Goal: Use online tool/utility: Utilize a website feature to perform a specific function

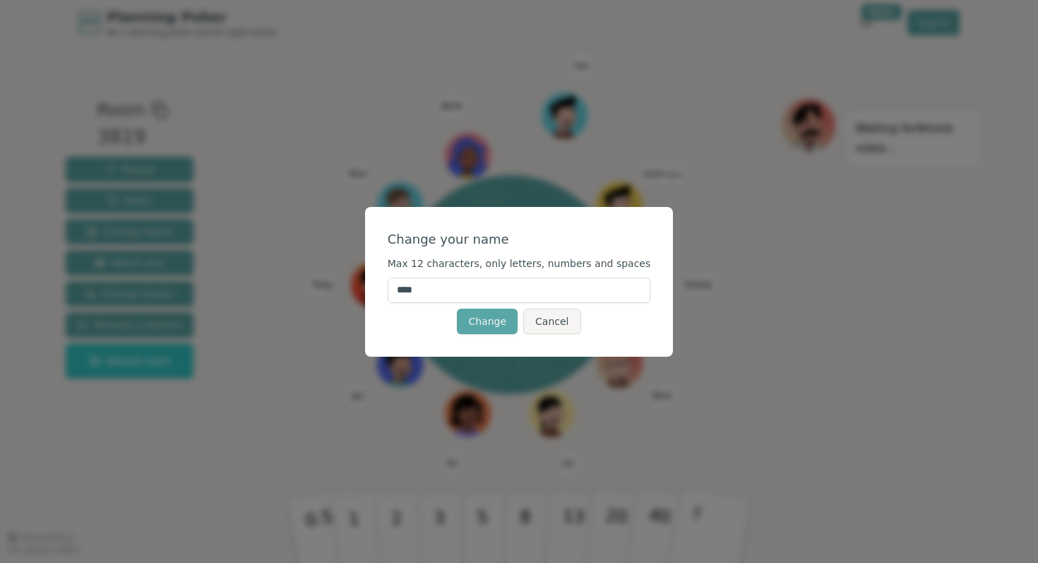
drag, startPoint x: 451, startPoint y: 289, endPoint x: 391, endPoint y: 289, distance: 59.3
click at [391, 289] on div "Change your name Max 12 characters, only letters, numbers and spaces **** Chang…" at bounding box center [519, 282] width 309 height 150
type input "*"
type input "***"
click at [503, 321] on button "Change" at bounding box center [487, 321] width 61 height 25
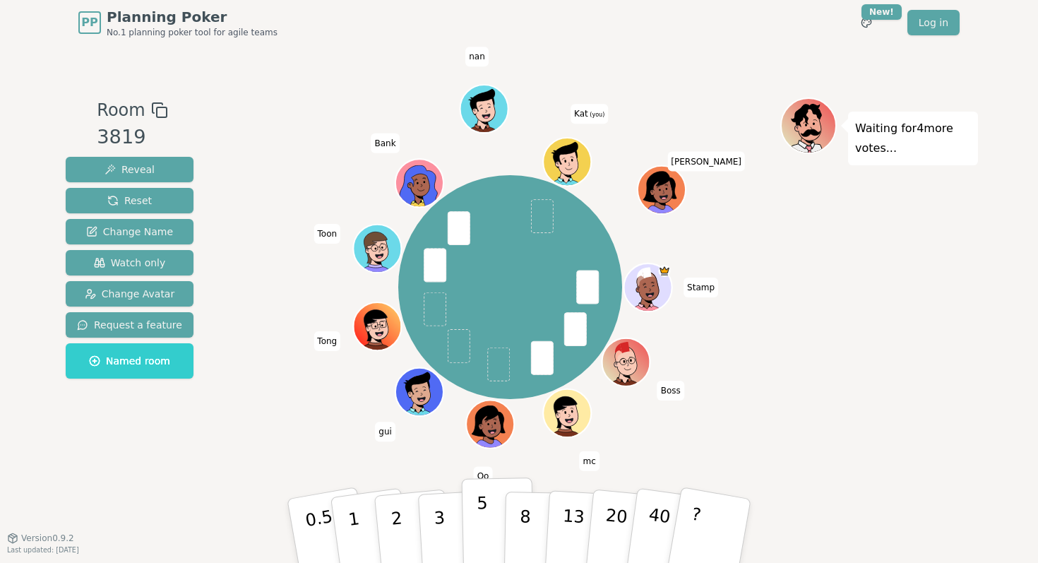
click at [479, 523] on p "5" at bounding box center [483, 531] width 12 height 76
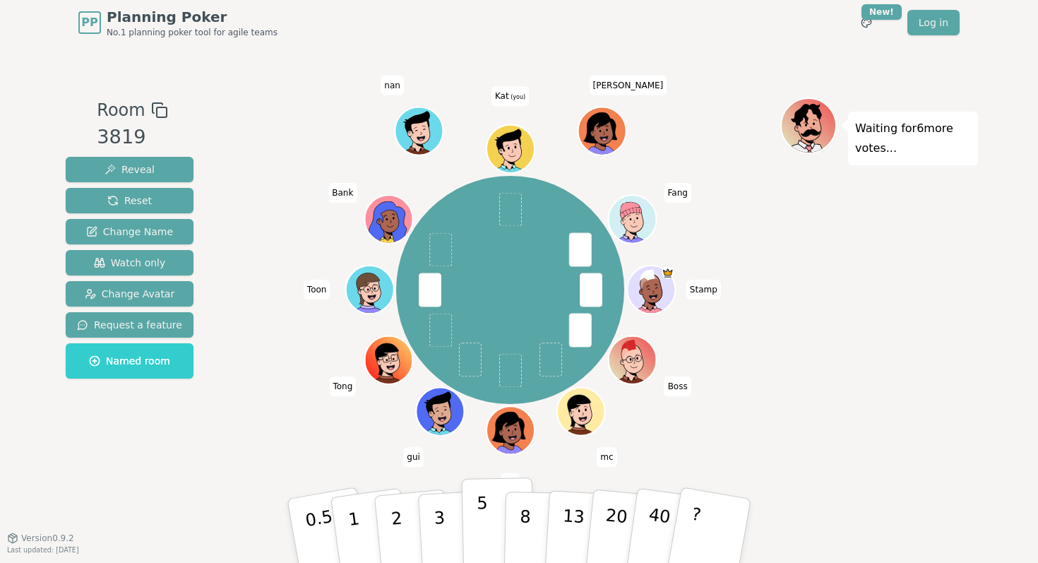
click at [490, 522] on button "5" at bounding box center [498, 531] width 73 height 107
click at [528, 523] on p "8" at bounding box center [525, 530] width 12 height 76
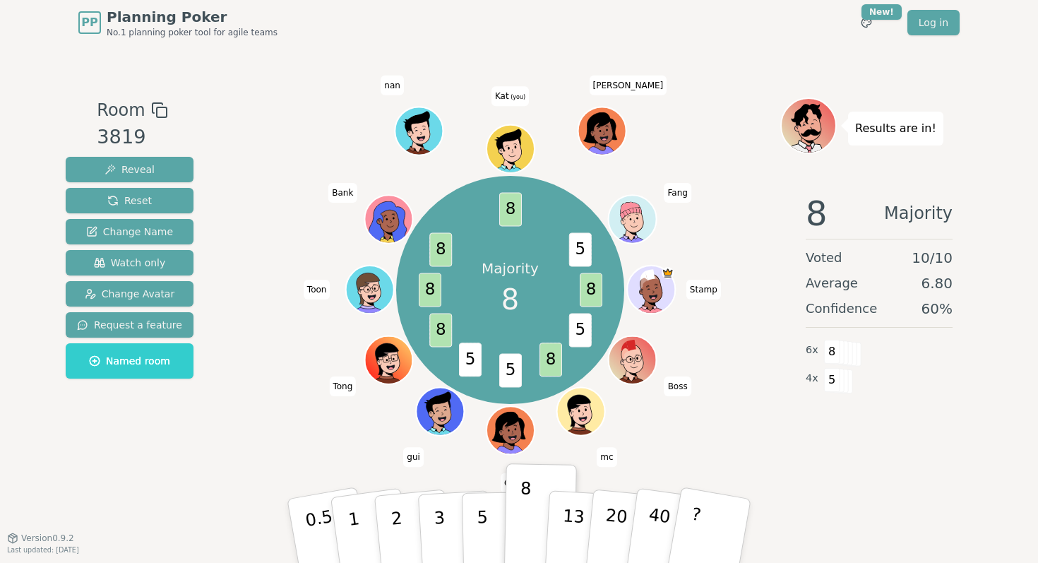
click at [244, 444] on div "Majority 8 8 5 8 5 5 8 8 8 8 5 Stamp Boss mc Oo gui Tong Toon Bank nan Kat (you…" at bounding box center [510, 290] width 540 height 335
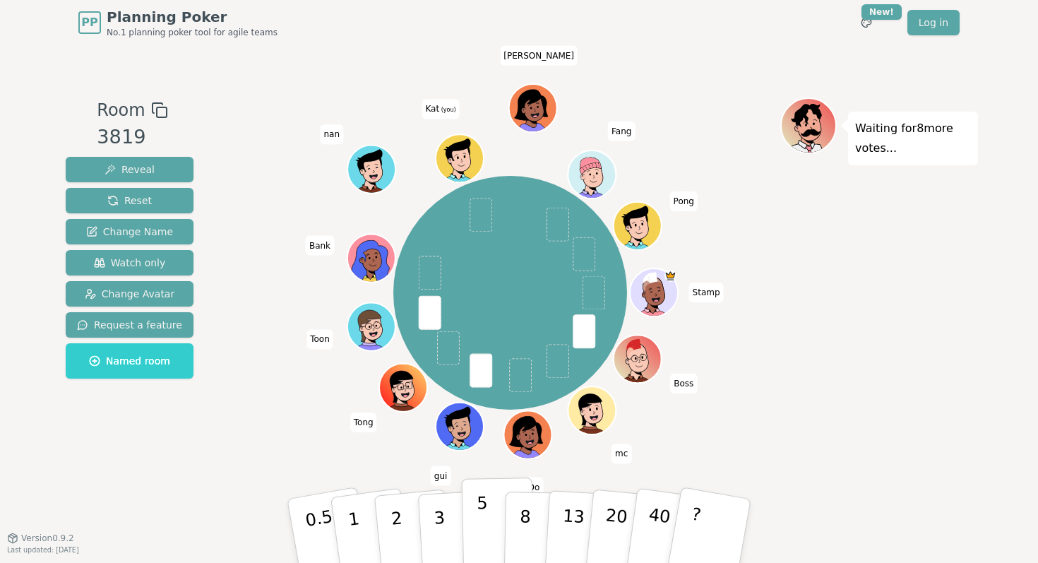
click at [497, 526] on button "5" at bounding box center [498, 531] width 73 height 107
click at [488, 526] on button "5" at bounding box center [498, 531] width 73 height 107
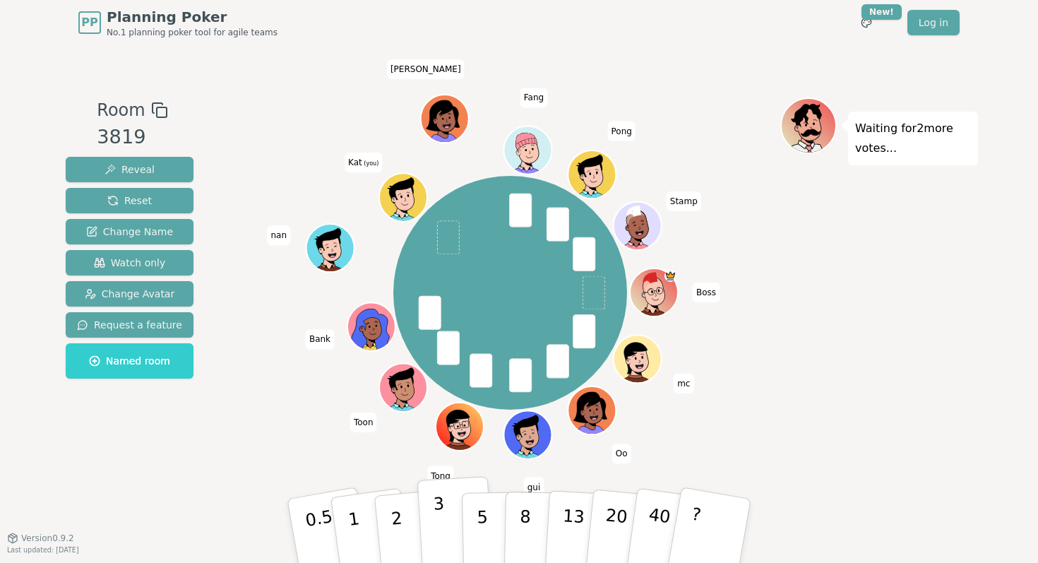
click at [439, 520] on p "3" at bounding box center [441, 532] width 16 height 77
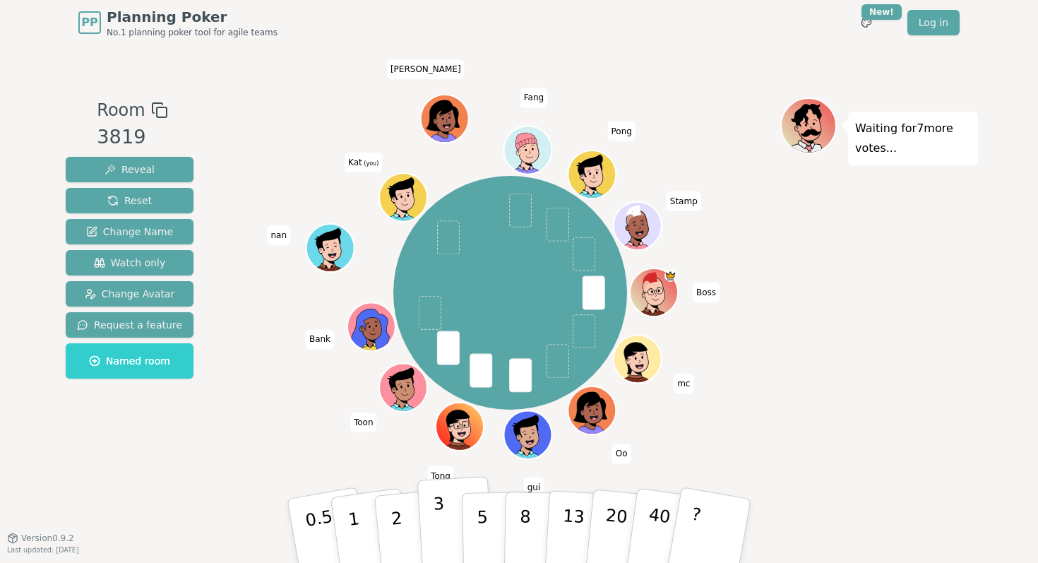
click at [447, 522] on button "3" at bounding box center [455, 531] width 77 height 110
click at [330, 468] on div "Boss mc [PERSON_NAME] Bank [PERSON_NAME] Kat (you) [PERSON_NAME] Stamp" at bounding box center [510, 291] width 540 height 389
click at [493, 519] on button "5" at bounding box center [498, 531] width 73 height 107
click at [482, 547] on p "5" at bounding box center [483, 531] width 12 height 76
click at [432, 529] on button "3" at bounding box center [455, 531] width 77 height 110
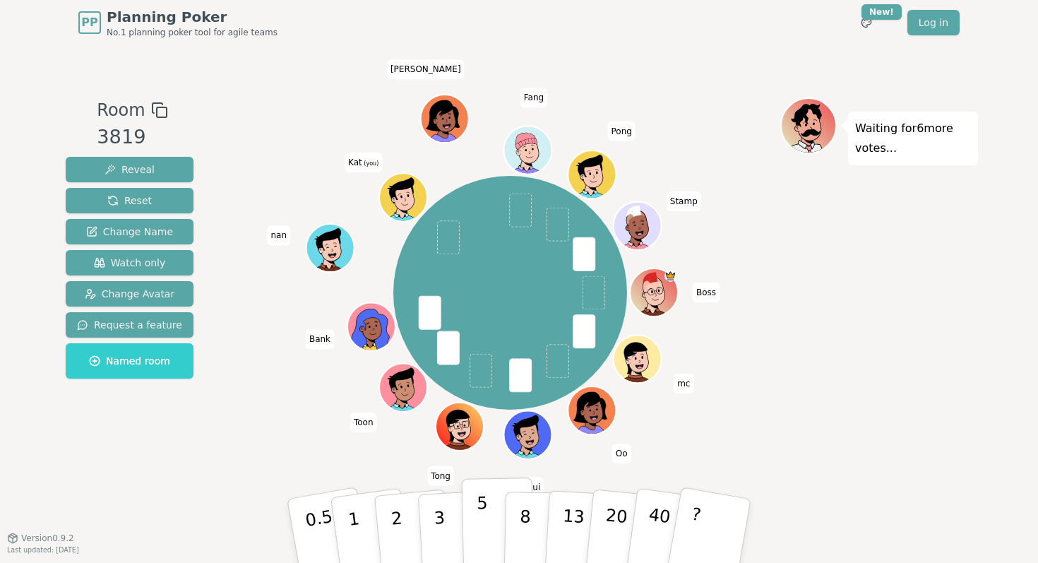
click at [488, 526] on button "5" at bounding box center [498, 531] width 73 height 107
click at [485, 518] on p "5" at bounding box center [483, 531] width 12 height 76
click at [490, 536] on button "5" at bounding box center [498, 531] width 73 height 107
